Goal: Information Seeking & Learning: Learn about a topic

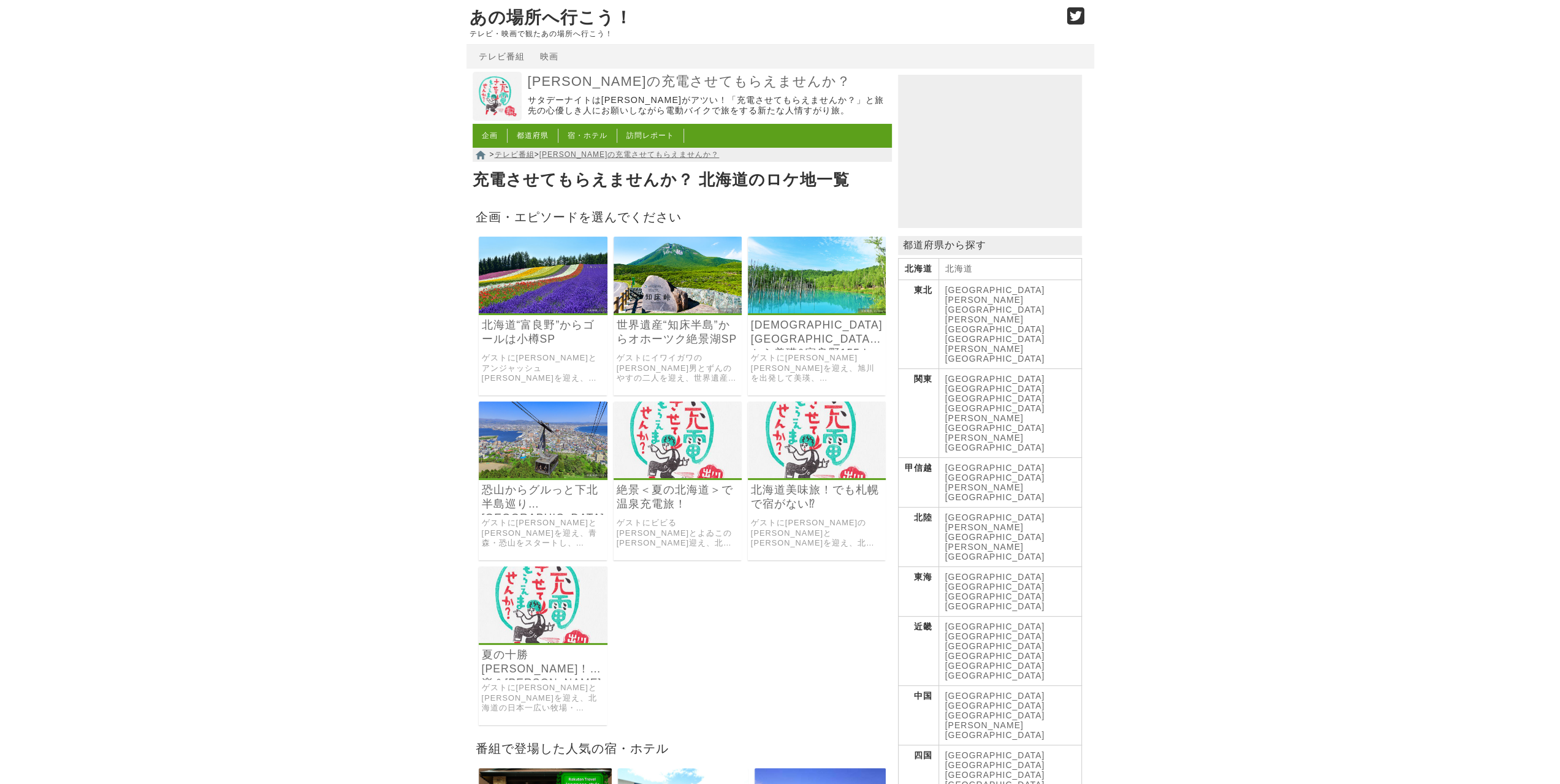
click at [668, 430] on img at bounding box center [677, 440] width 128 height 77
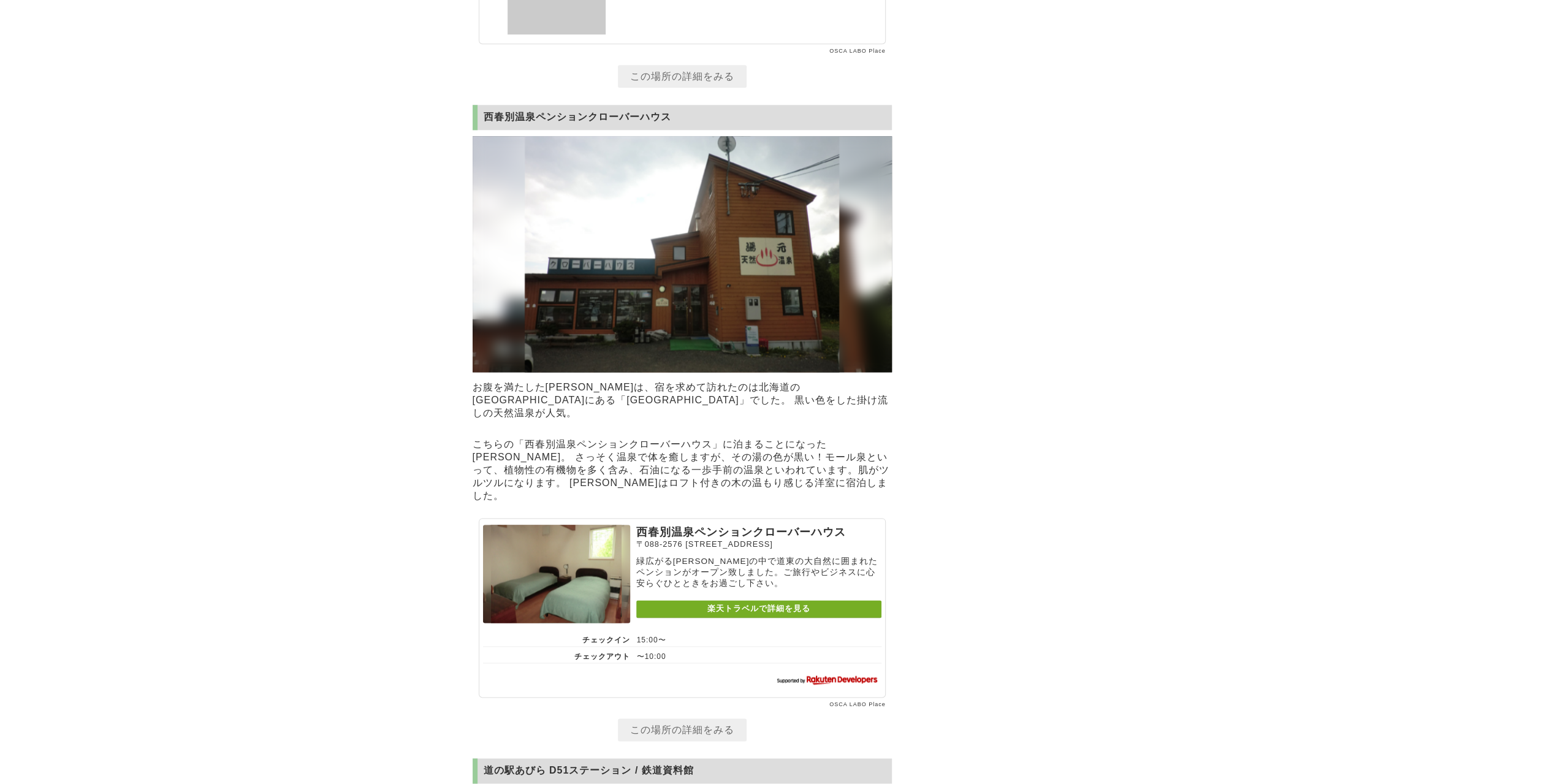
scroll to position [6130, 0]
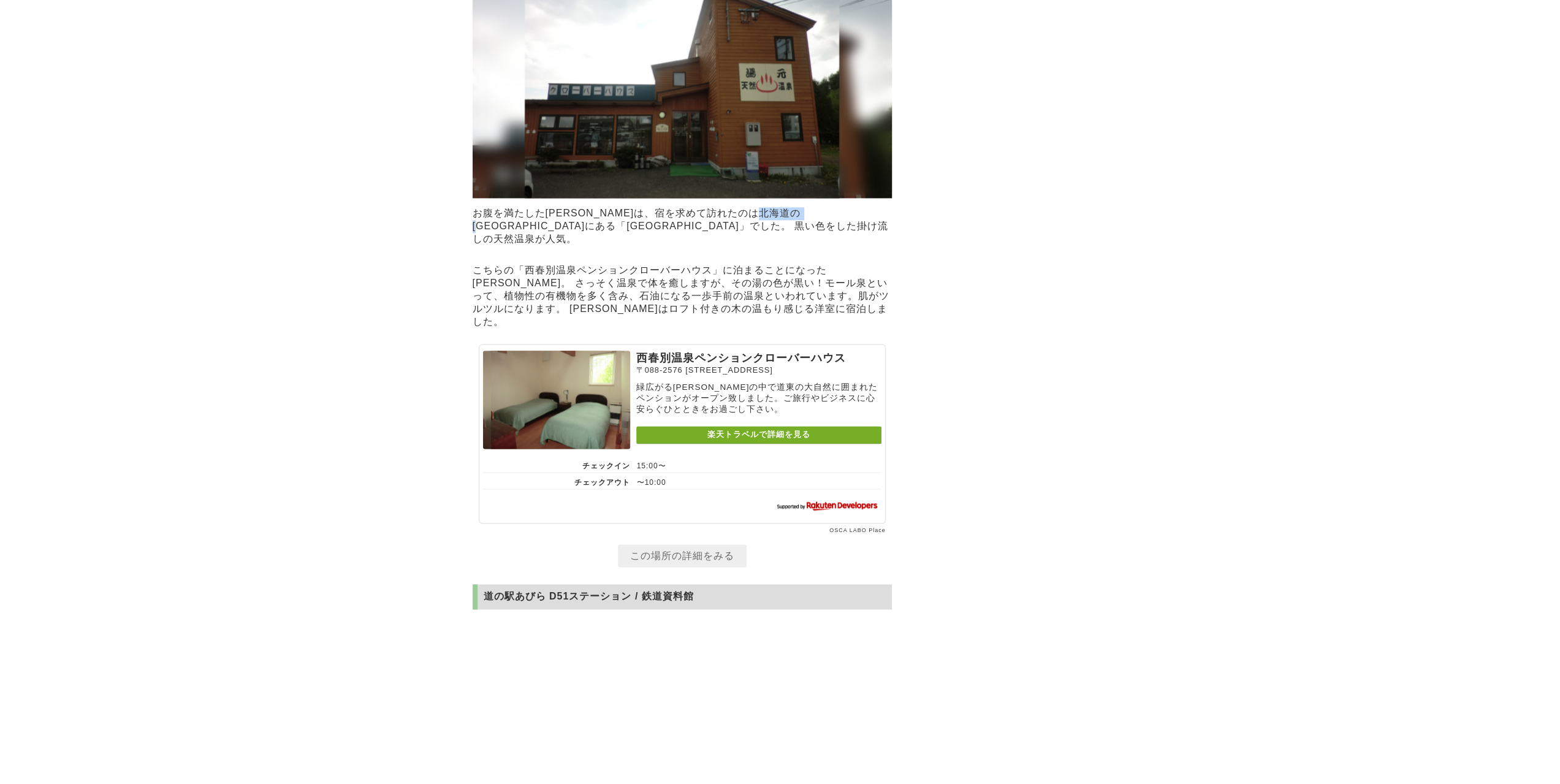
drag, startPoint x: 805, startPoint y: 182, endPoint x: 858, endPoint y: 183, distance: 53.0
click at [858, 204] on p "お腹を満たした[PERSON_NAME]は、宿を求めて訪れたのは北海道の[GEOGRAPHIC_DATA]にある「[GEOGRAPHIC_DATA]」でした。…" at bounding box center [682, 226] width 419 height 45
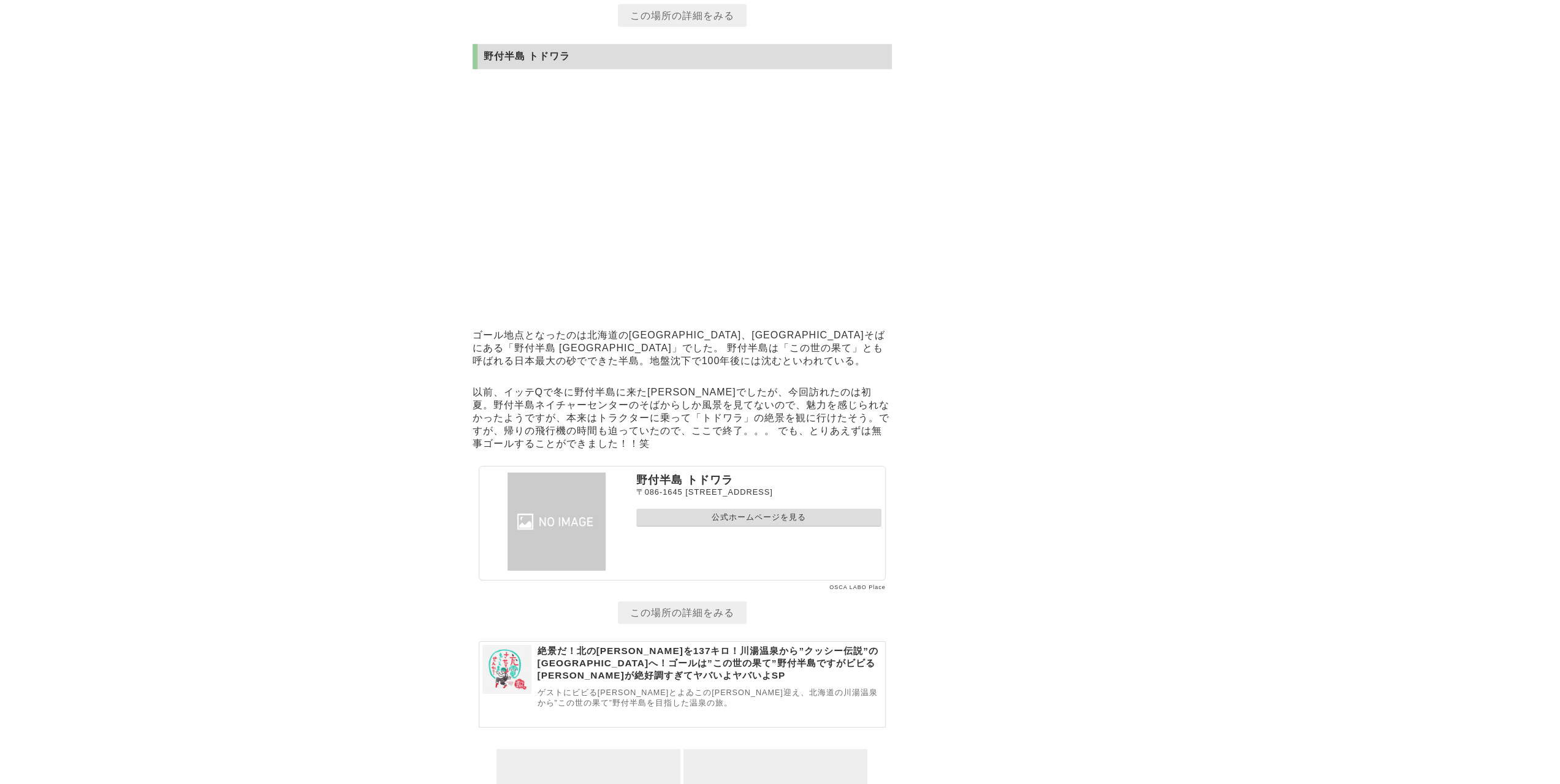
scroll to position [8537, 0]
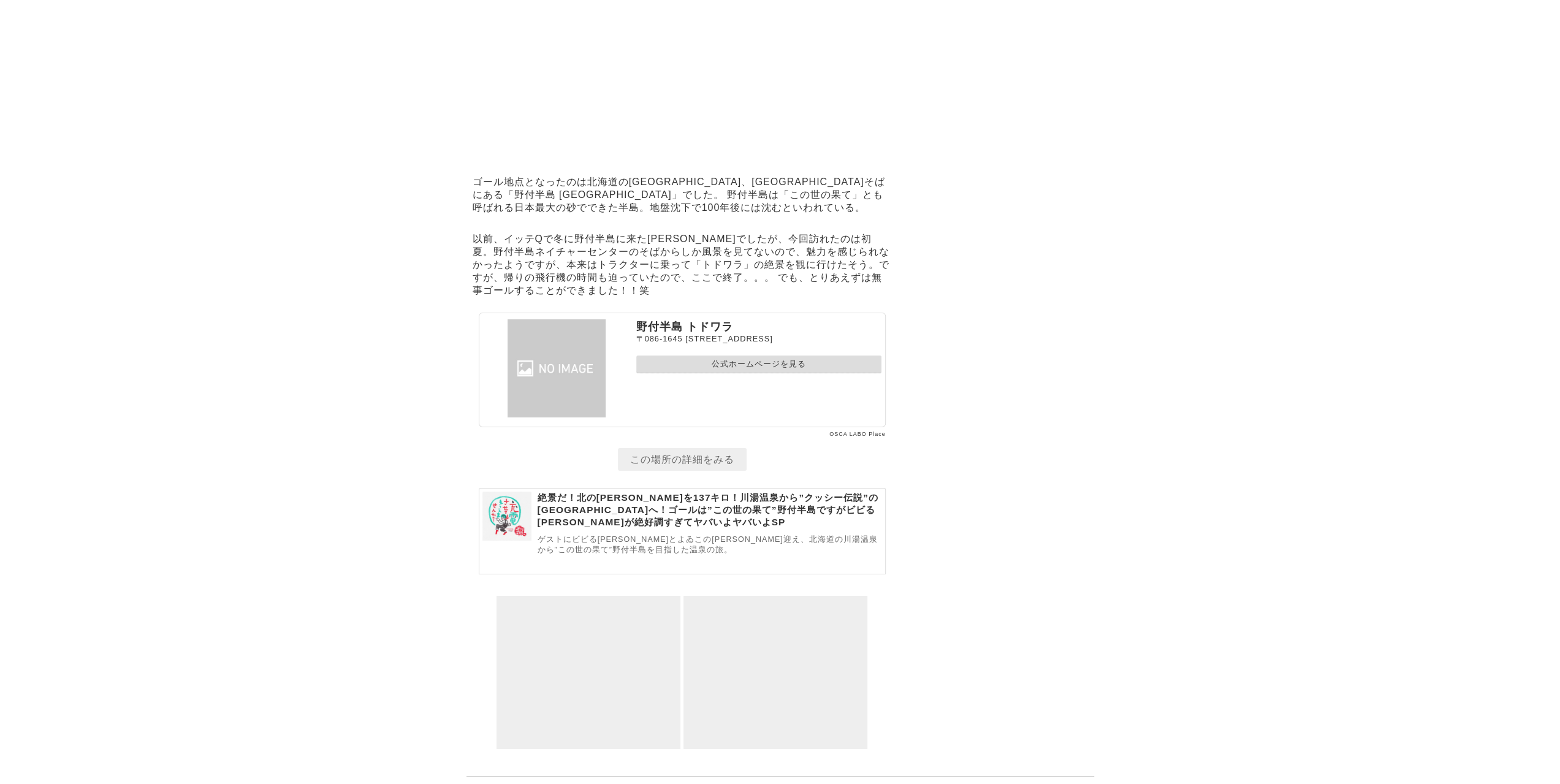
click at [758, 355] on link "公式ホームページを見る" at bounding box center [758, 364] width 245 height 18
